Goal: Navigation & Orientation: Find specific page/section

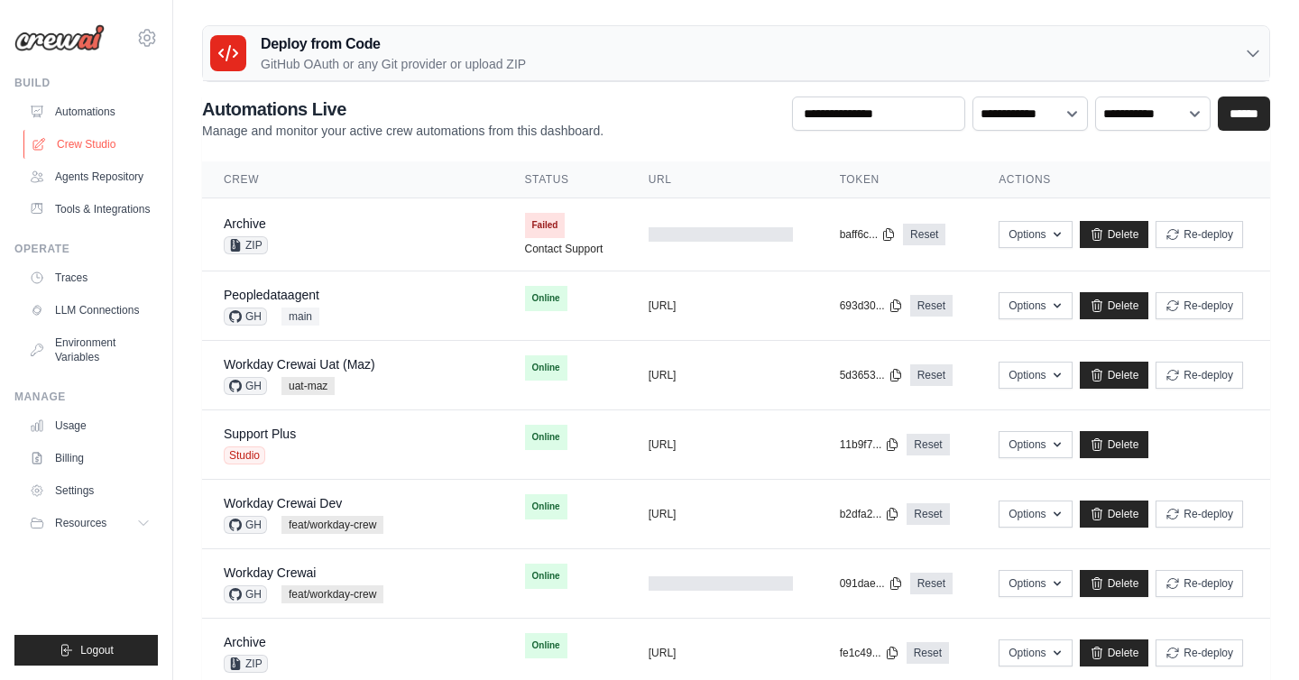
click at [94, 139] on link "Crew Studio" at bounding box center [91, 144] width 136 height 29
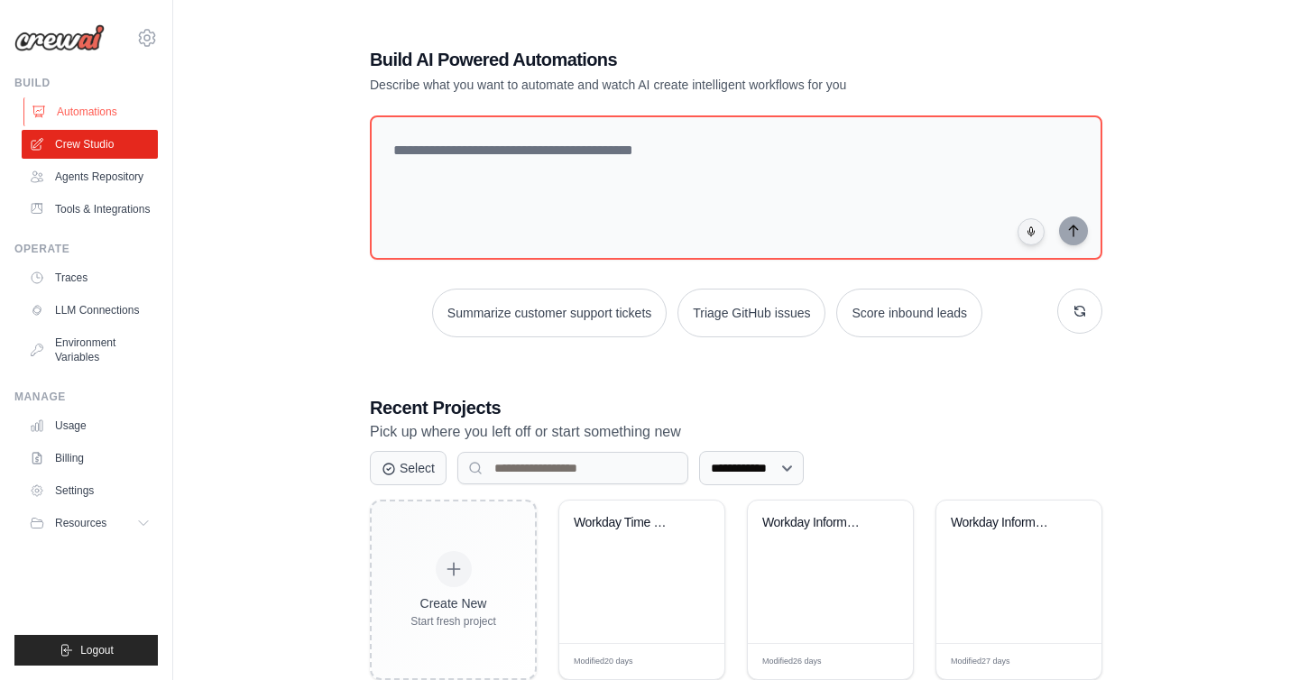
click at [121, 119] on link "Automations" at bounding box center [91, 111] width 136 height 29
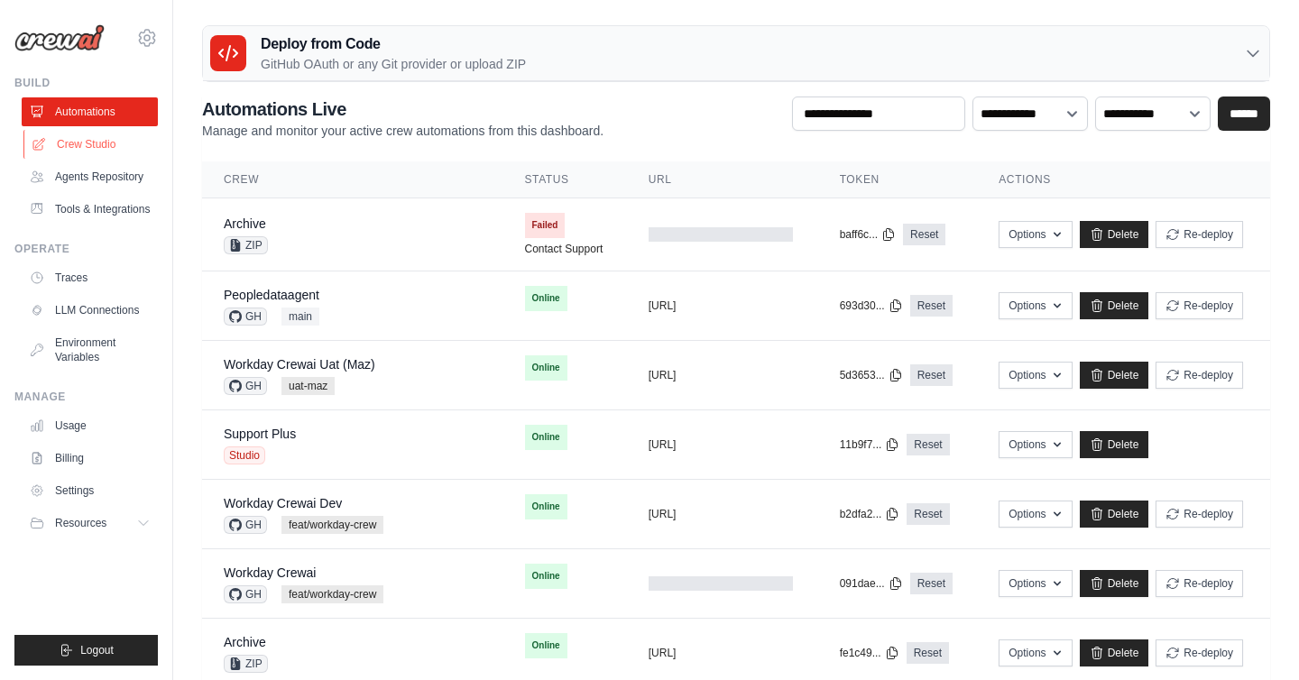
click at [87, 143] on link "Crew Studio" at bounding box center [91, 144] width 136 height 29
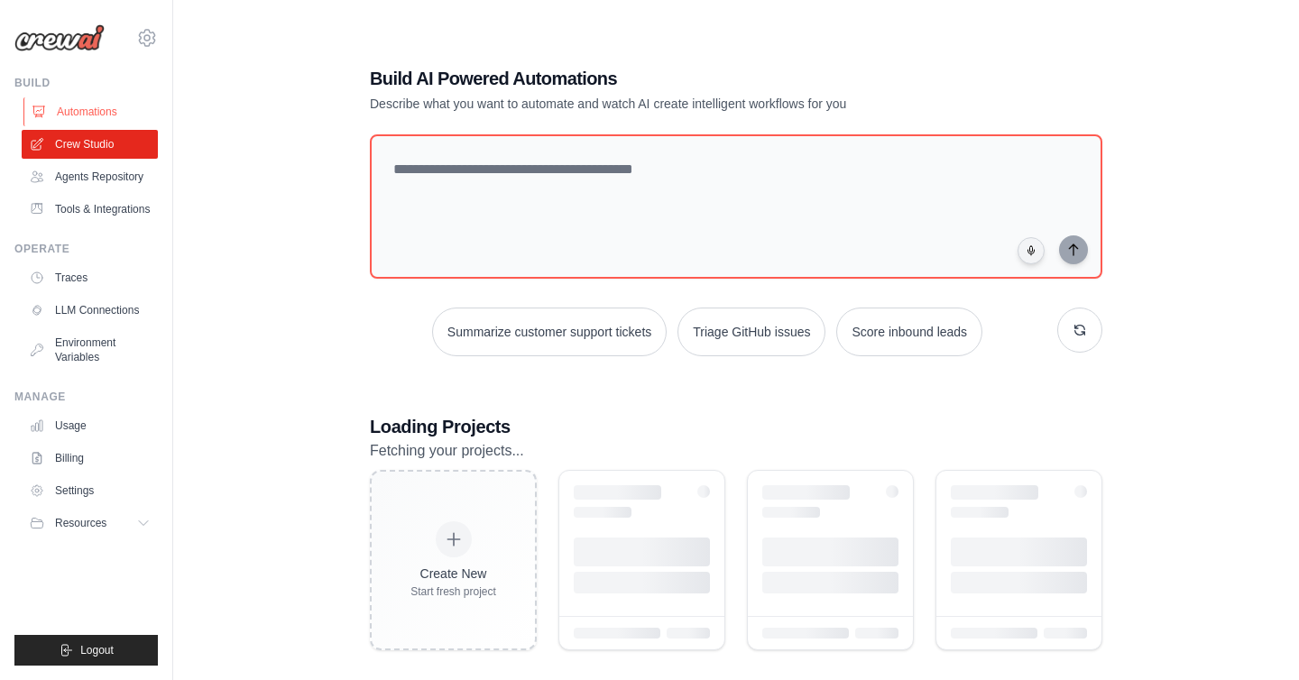
click at [102, 109] on link "Automations" at bounding box center [91, 111] width 136 height 29
